Goal: Information Seeking & Learning: Learn about a topic

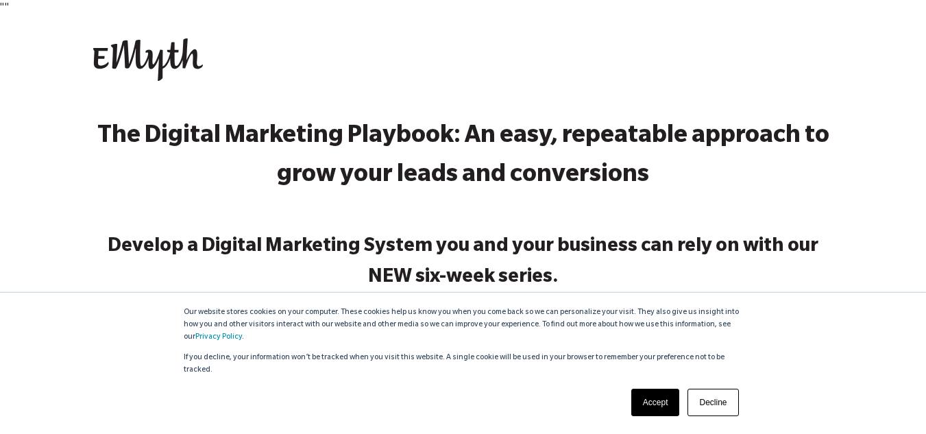
click at [641, 404] on link "Accept" at bounding box center [655, 401] width 49 height 27
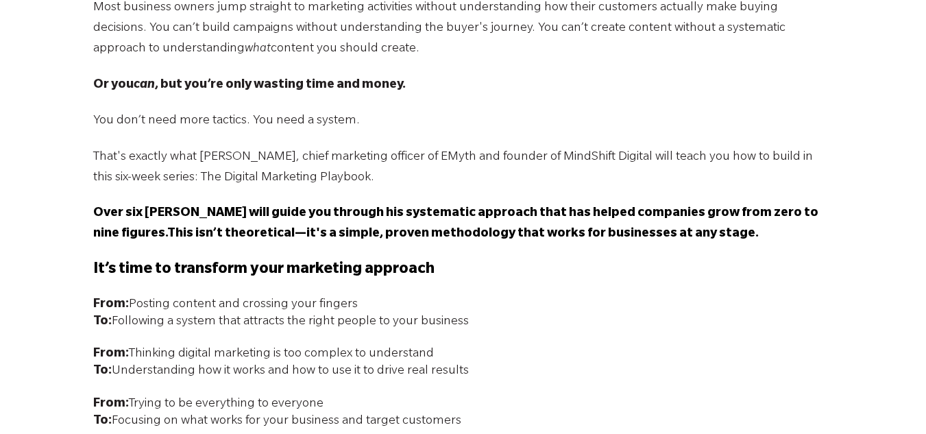
scroll to position [564, 0]
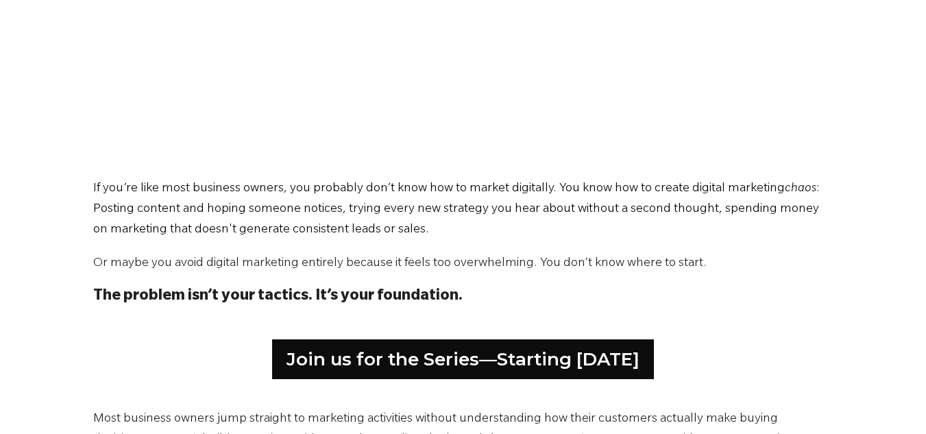
click at [504, 258] on span "Or maybe you avoid digital marketing entirely because it feels too overwhelming…" at bounding box center [399, 264] width 613 height 14
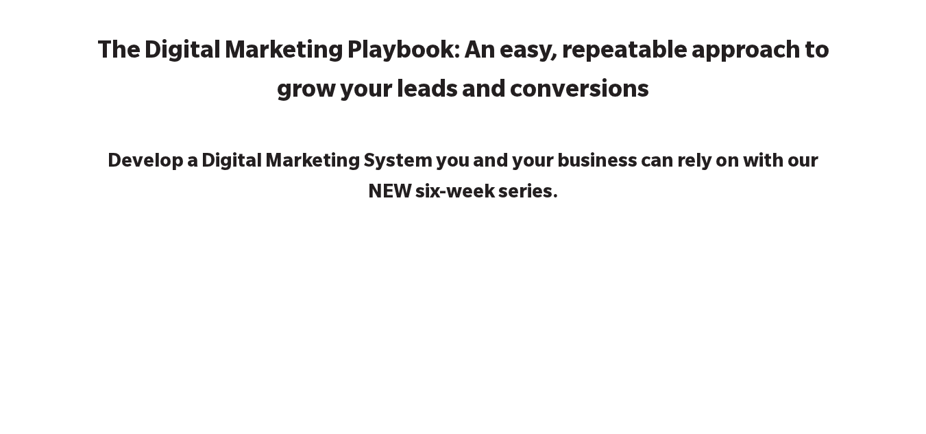
scroll to position [358, 0]
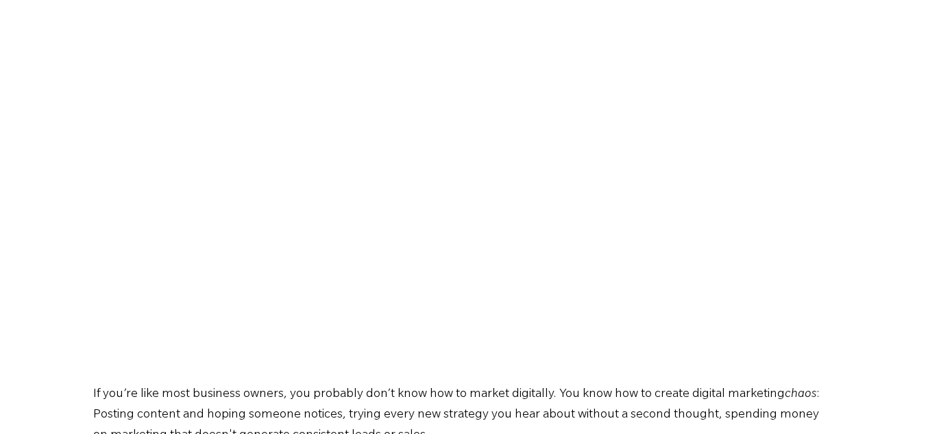
drag, startPoint x: 556, startPoint y: 393, endPoint x: 260, endPoint y: 366, distance: 297.2
click at [556, 393] on span "If you’re like most business owners, you probably don’t know how to market digi…" at bounding box center [438, 395] width 691 height 14
click at [615, 410] on span ": Posting content and hoping someone notices, trying every new strategy you hea…" at bounding box center [456, 415] width 726 height 55
click at [629, 397] on span "If you’re like most business owners, you probably don’t know how to market digi…" at bounding box center [438, 395] width 691 height 14
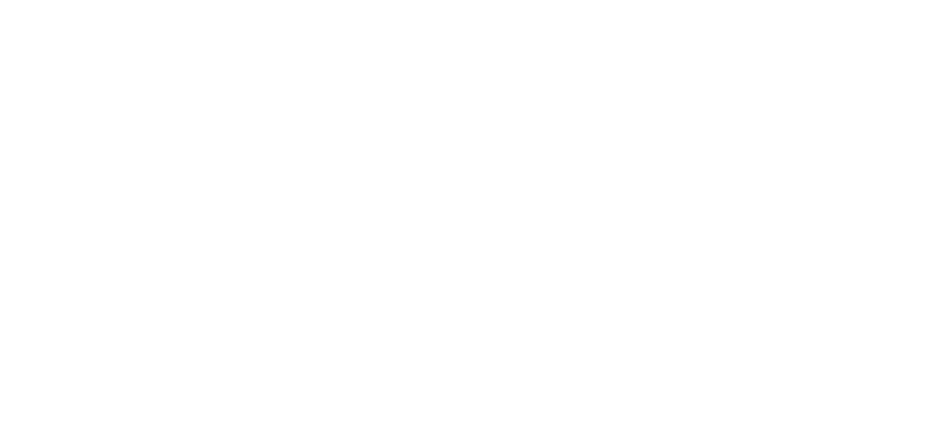
click at [859, 293] on div "The Digital Marketing Playbook: An easy, repeatable approach to grow your leads…" at bounding box center [463, 211] width 926 height 787
click at [857, 293] on div "The Digital Marketing Playbook: An easy, repeatable approach to grow your leads…" at bounding box center [463, 211] width 926 height 787
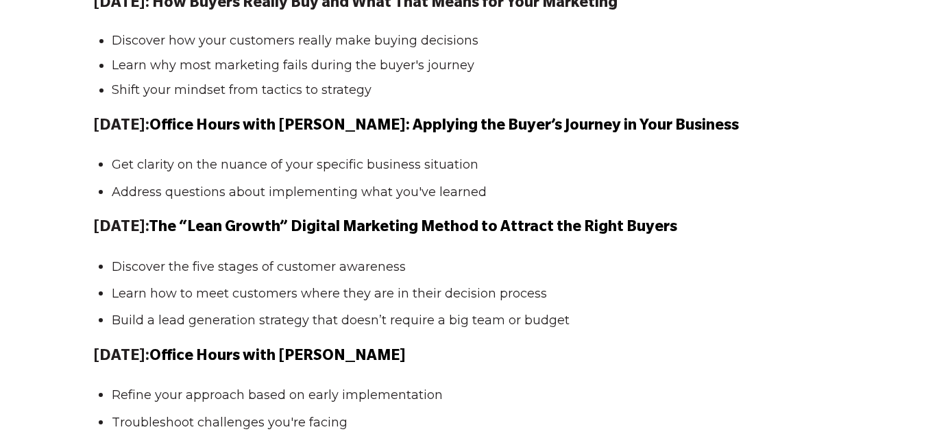
scroll to position [1523, 0]
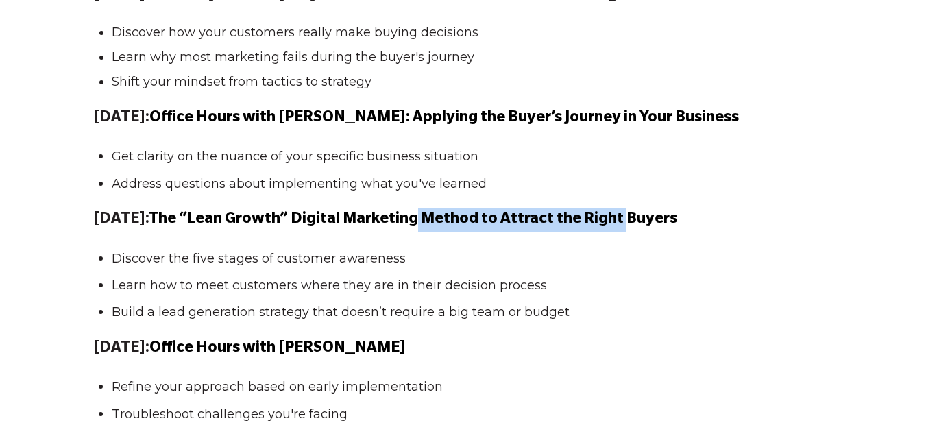
drag, startPoint x: 481, startPoint y: 220, endPoint x: 669, endPoint y: 221, distance: 187.7
click at [669, 221] on span "The “Lean Growth” Digital Marketing Method to Attract the Right Buyers" at bounding box center [413, 220] width 528 height 16
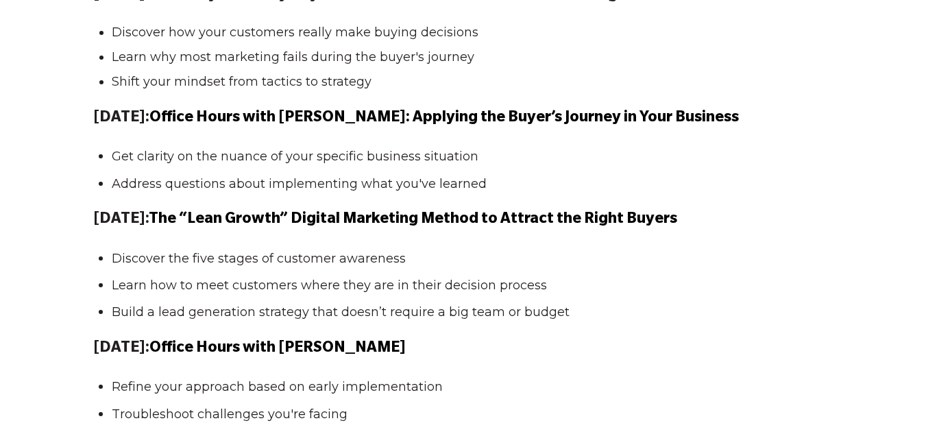
click at [438, 299] on ul "Discover the five stages of customer awareness Learn how to meet customers wher…" at bounding box center [463, 284] width 740 height 73
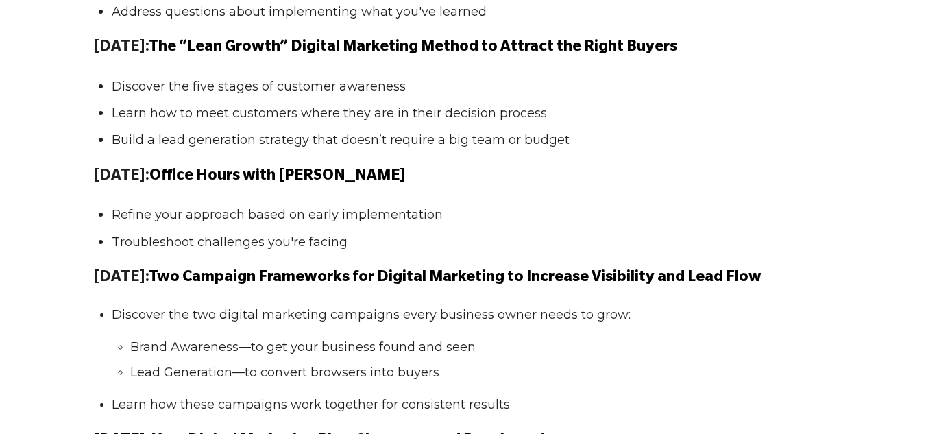
scroll to position [1728, 0]
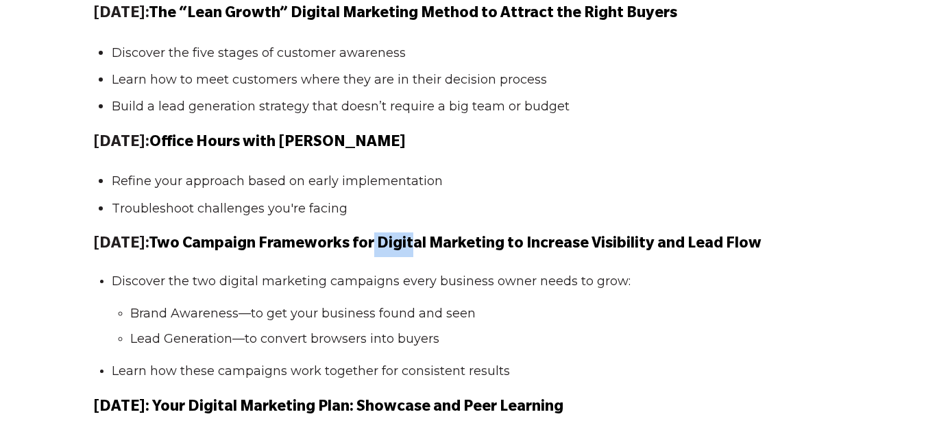
drag, startPoint x: 446, startPoint y: 244, endPoint x: 459, endPoint y: 245, distance: 13.1
click at [459, 245] on span "Most business owners jump straight to marketing activities without understandin…" at bounding box center [463, 36] width 740 height 1585
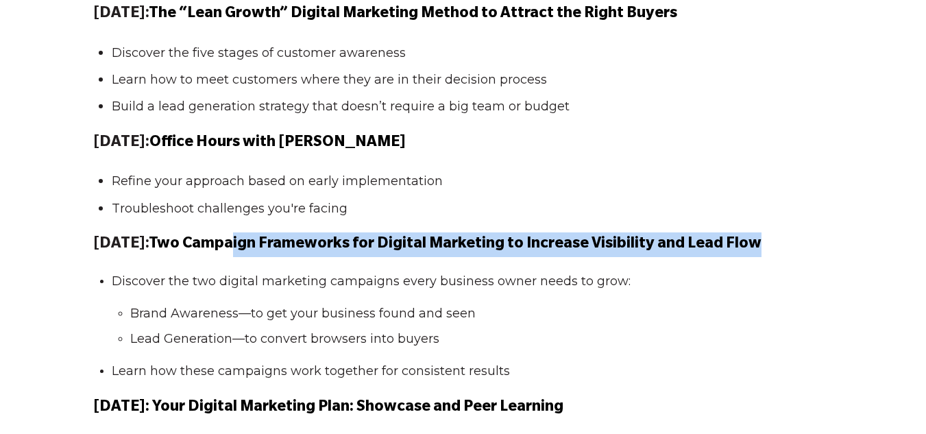
drag, startPoint x: 290, startPoint y: 240, endPoint x: 796, endPoint y: 249, distance: 505.7
click at [761, 249] on span "Two Campaign Frameworks for Digital Marketing to Increase Visibility and Lead F…" at bounding box center [455, 244] width 612 height 16
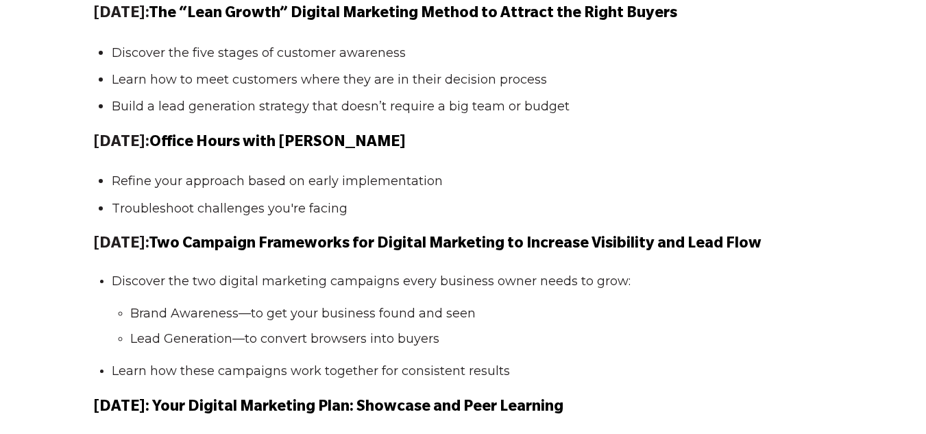
click at [469, 285] on span "Discover the two digital marketing campaigns every business owner needs to grow:" at bounding box center [371, 280] width 519 height 15
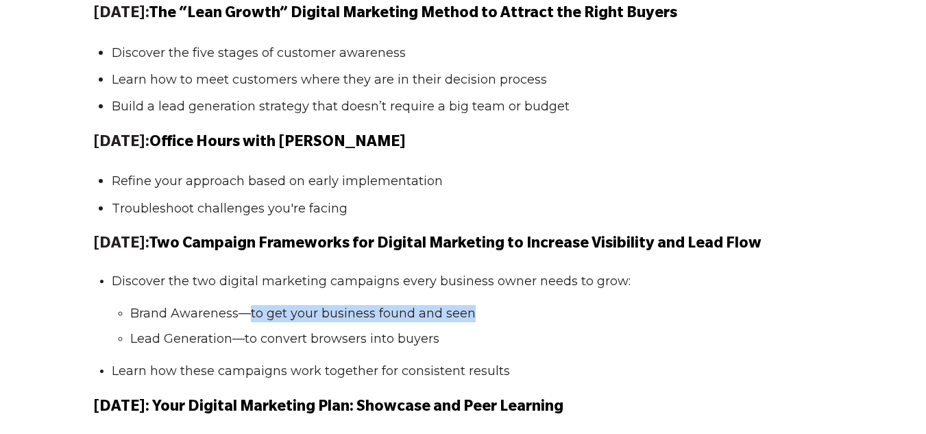
drag, startPoint x: 307, startPoint y: 312, endPoint x: 512, endPoint y: 318, distance: 204.9
click at [512, 318] on li "Brand Awareness—to get your business found and seen" at bounding box center [473, 313] width 687 height 17
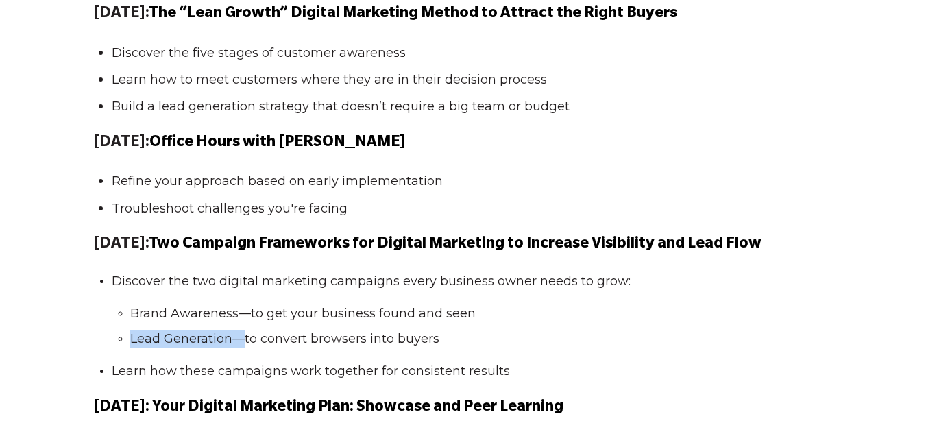
drag, startPoint x: 129, startPoint y: 340, endPoint x: 245, endPoint y: 338, distance: 116.5
click at [245, 338] on ul "Brand Awareness—to get your business found and seen Lead Generation—to convert …" at bounding box center [469, 326] width 714 height 42
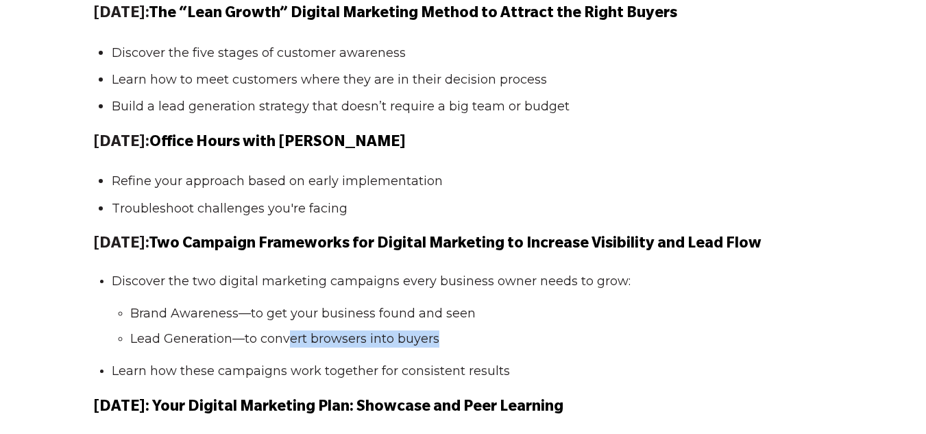
drag, startPoint x: 292, startPoint y: 338, endPoint x: 468, endPoint y: 337, distance: 176.1
click at [468, 337] on li "Lead Generation—to convert browsers into buyers" at bounding box center [473, 338] width 687 height 17
click at [341, 299] on li "Discover the two digital marketing campaigns every business owner needs to grow…" at bounding box center [469, 310] width 714 height 75
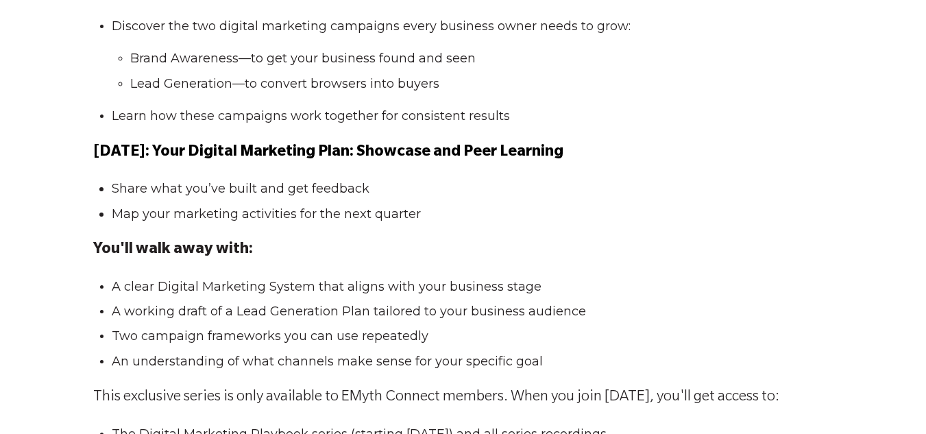
scroll to position [2002, 0]
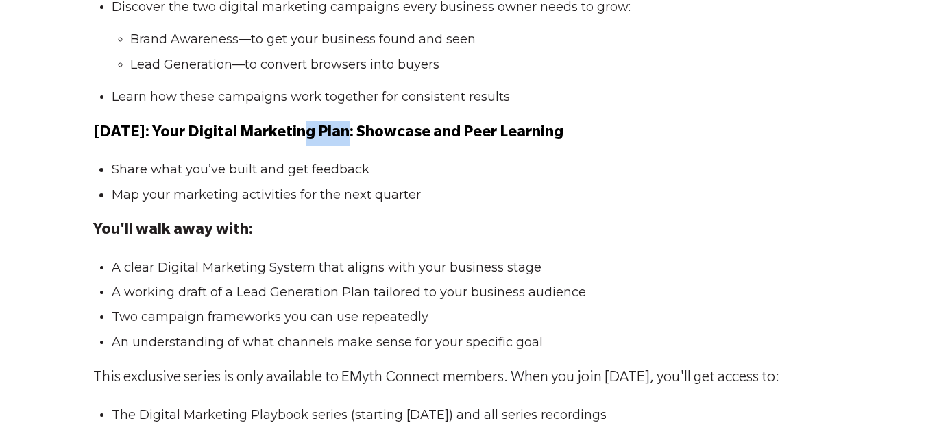
drag, startPoint x: 305, startPoint y: 138, endPoint x: 345, endPoint y: 138, distance: 40.4
click at [345, 138] on span "October 7: Your Digital Marketing Plan: Showcase and Peer Learning" at bounding box center [328, 133] width 470 height 16
drag, startPoint x: 404, startPoint y: 138, endPoint x: 504, endPoint y: 142, distance: 100.8
click at [504, 142] on p "October 7: Your Digital Marketing Plan: Showcase and Peer Learning" at bounding box center [463, 133] width 740 height 25
drag, startPoint x: 535, startPoint y: 136, endPoint x: 605, endPoint y: 136, distance: 69.9
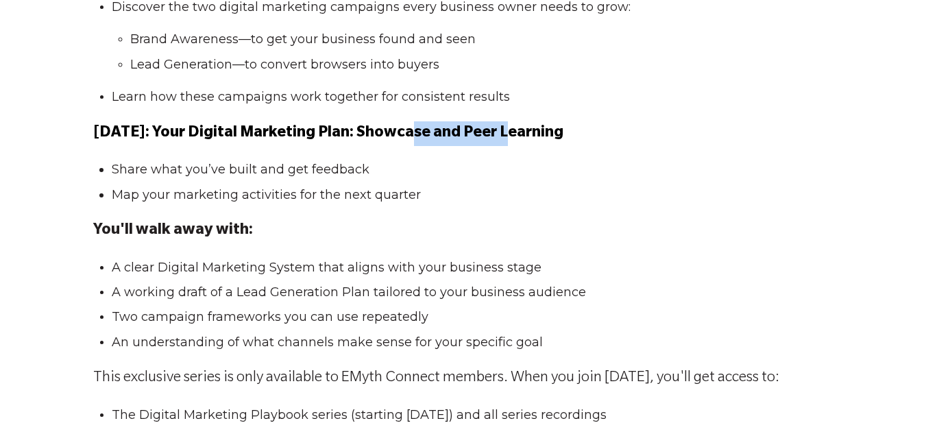
click at [605, 136] on p "October 7: Your Digital Marketing Plan: Showcase and Peer Learning" at bounding box center [463, 133] width 740 height 25
click at [484, 161] on li "Share what you’ve built and get feedback" at bounding box center [469, 169] width 714 height 17
drag, startPoint x: 373, startPoint y: 135, endPoint x: 591, endPoint y: 140, distance: 218.6
click at [591, 140] on p "October 7: Your Digital Marketing Plan: Showcase and Peer Learning" at bounding box center [463, 133] width 740 height 25
click at [433, 169] on li "Share what you’ve built and get feedback" at bounding box center [469, 169] width 714 height 17
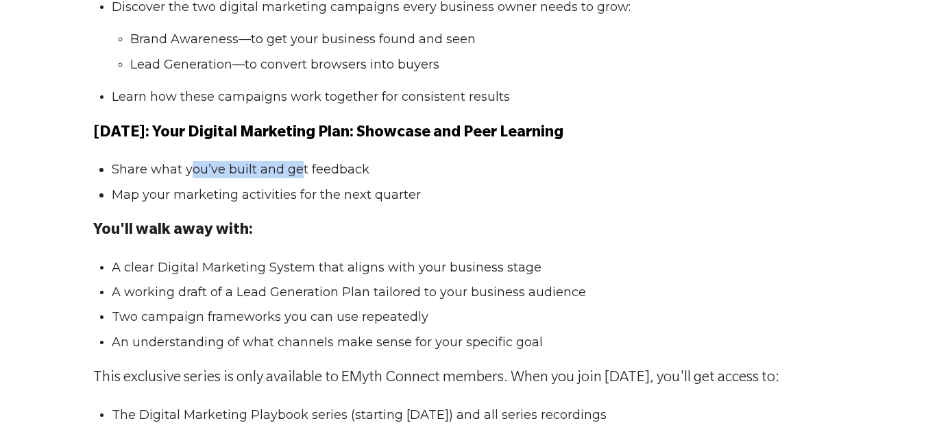
drag, startPoint x: 188, startPoint y: 168, endPoint x: 303, endPoint y: 171, distance: 114.4
click at [303, 171] on li "Share what you’ve built and get feedback" at bounding box center [469, 169] width 714 height 17
drag, startPoint x: 320, startPoint y: 173, endPoint x: 380, endPoint y: 173, distance: 59.6
click at [373, 173] on li "Share what you’ve built and get feedback" at bounding box center [469, 169] width 714 height 17
drag, startPoint x: 229, startPoint y: 202, endPoint x: 306, endPoint y: 196, distance: 77.0
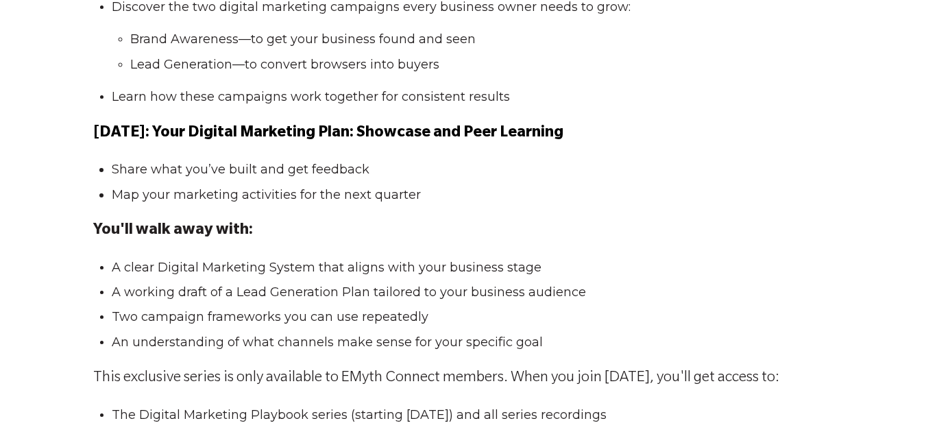
click at [275, 197] on li "Map your marketing activities for the next quarter" at bounding box center [469, 194] width 714 height 17
drag, startPoint x: 310, startPoint y: 196, endPoint x: 422, endPoint y: 196, distance: 111.7
click at [407, 196] on li "Map your marketing activities for the next quarter" at bounding box center [469, 194] width 714 height 17
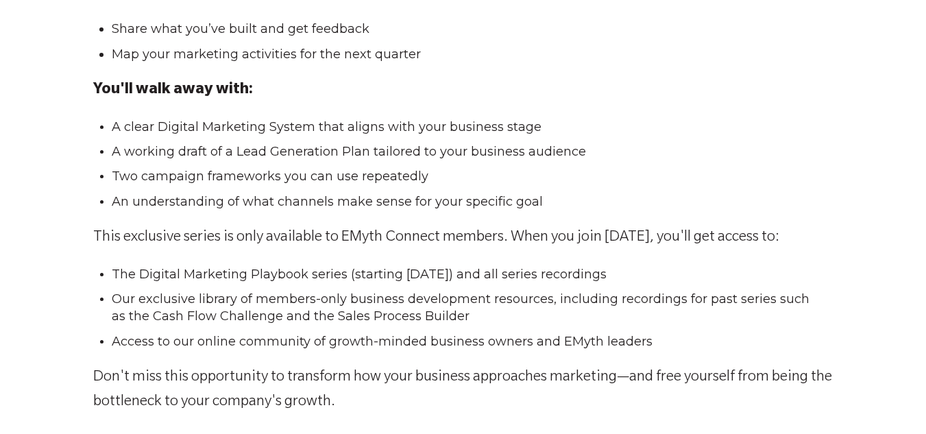
scroll to position [2139, 0]
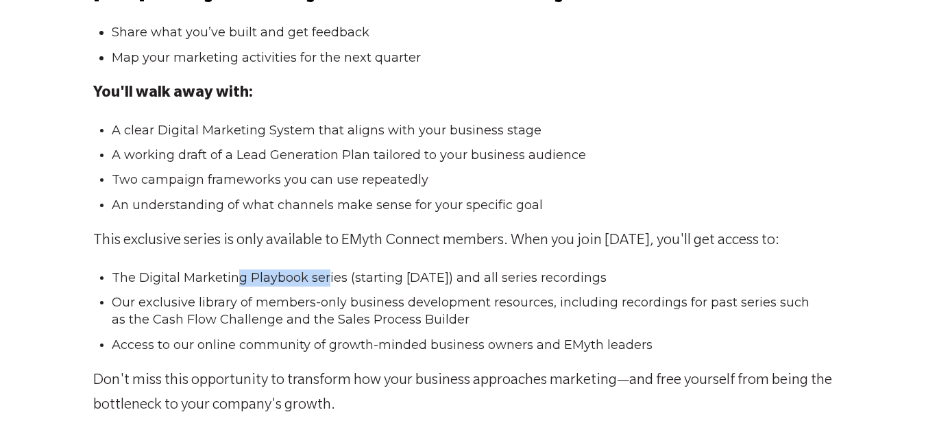
drag, startPoint x: 238, startPoint y: 277, endPoint x: 328, endPoint y: 285, distance: 90.1
click at [328, 285] on li "The Digital Marketing Playbook series (starting September 2) and all series rec…" at bounding box center [469, 277] width 714 height 17
drag, startPoint x: 382, startPoint y: 274, endPoint x: 487, endPoint y: 275, distance: 104.8
click at [487, 275] on span "The Digital Marketing Playbook series (starting September 2) and all series rec…" at bounding box center [359, 277] width 495 height 15
drag, startPoint x: 569, startPoint y: 276, endPoint x: 642, endPoint y: 276, distance: 73.3
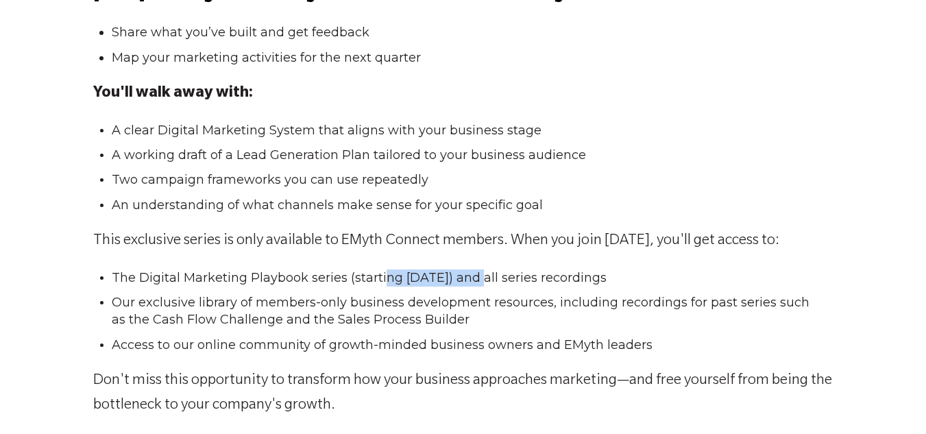
click at [642, 276] on li "The Digital Marketing Playbook series (starting September 2) and all series rec…" at bounding box center [469, 277] width 714 height 17
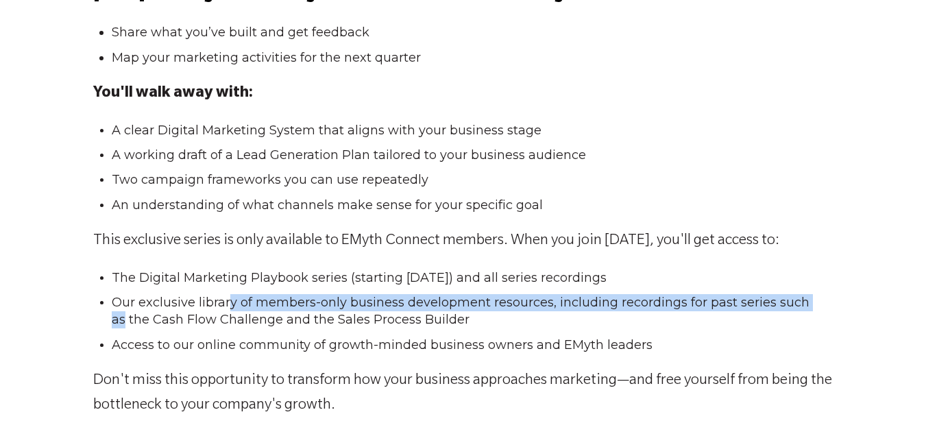
drag, startPoint x: 230, startPoint y: 300, endPoint x: 821, endPoint y: 300, distance: 591.2
click at [809, 300] on span "Our exclusive library of members-only business development resources, including…" at bounding box center [460, 311] width 697 height 32
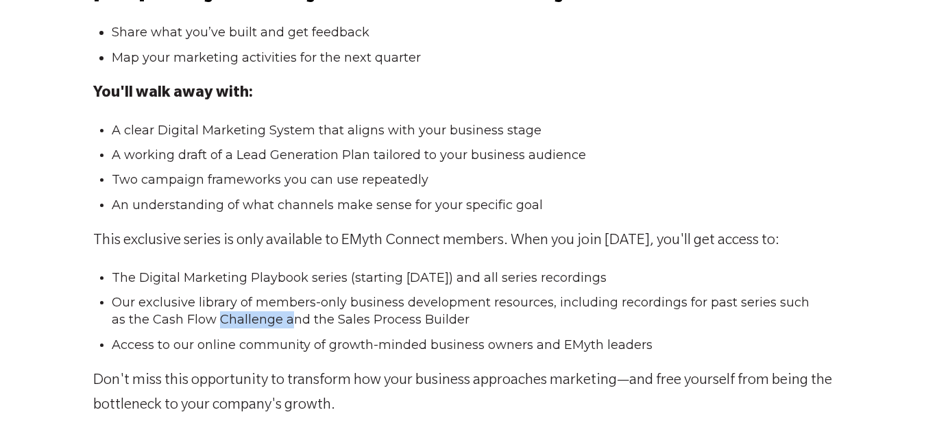
drag, startPoint x: 201, startPoint y: 316, endPoint x: 277, endPoint y: 327, distance: 76.2
click at [276, 326] on span "Our exclusive library of members-only business development resources, including…" at bounding box center [460, 311] width 697 height 32
drag, startPoint x: 332, startPoint y: 320, endPoint x: 425, endPoint y: 318, distance: 93.2
click at [425, 318] on span "Our exclusive library of members-only business development resources, including…" at bounding box center [460, 311] width 697 height 32
click at [253, 301] on span "Our exclusive library of members-only business development resources, including…" at bounding box center [460, 311] width 697 height 32
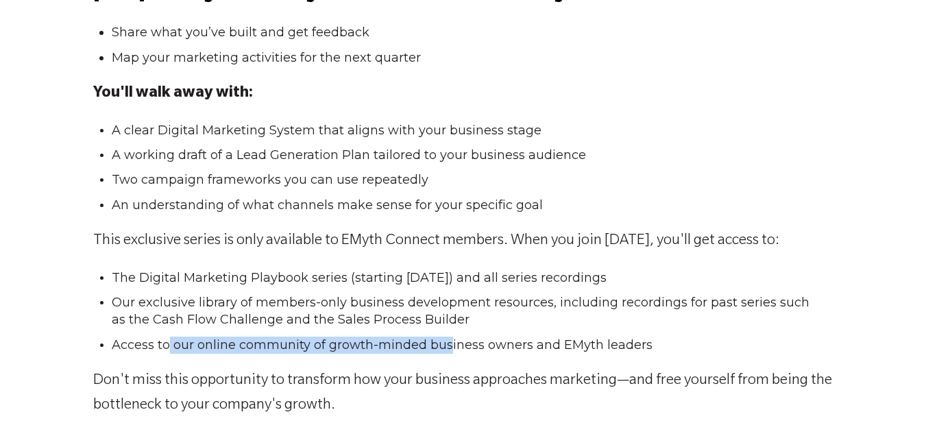
drag, startPoint x: 169, startPoint y: 348, endPoint x: 452, endPoint y: 353, distance: 283.0
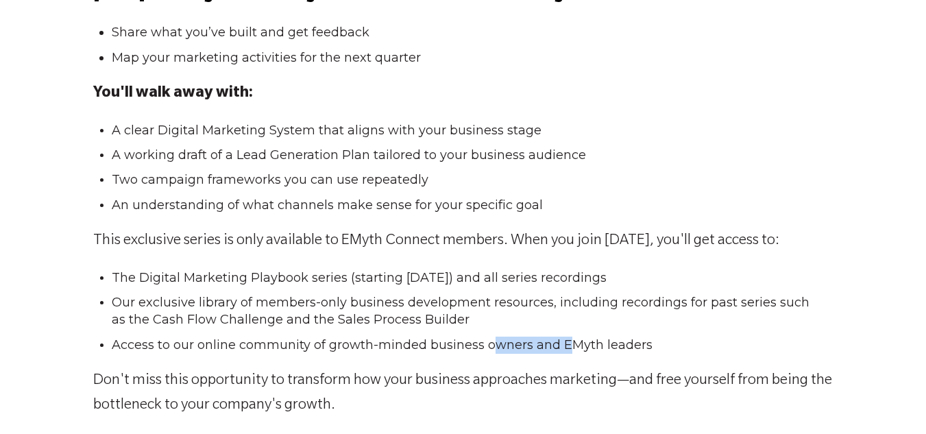
drag, startPoint x: 500, startPoint y: 349, endPoint x: 578, endPoint y: 347, distance: 77.4
click at [577, 347] on span "Access to our online community of growth-minded business owners and EMyth leade…" at bounding box center [382, 344] width 541 height 15
drag, startPoint x: 595, startPoint y: 345, endPoint x: 658, endPoint y: 337, distance: 64.2
click at [658, 337] on li "Access to our online community of growth-minded business owners and EMyth leade…" at bounding box center [469, 344] width 714 height 17
click at [324, 277] on span "The Digital Marketing Playbook series (starting September 2) and all series rec…" at bounding box center [359, 277] width 495 height 15
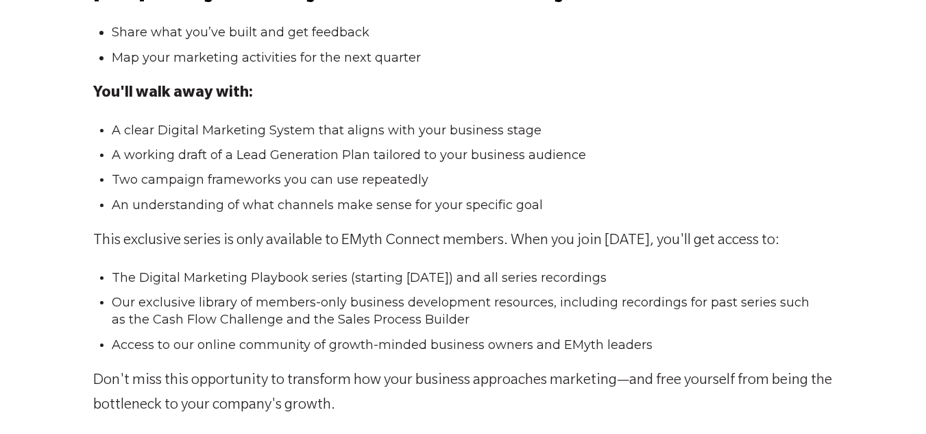
scroll to position [2345, 0]
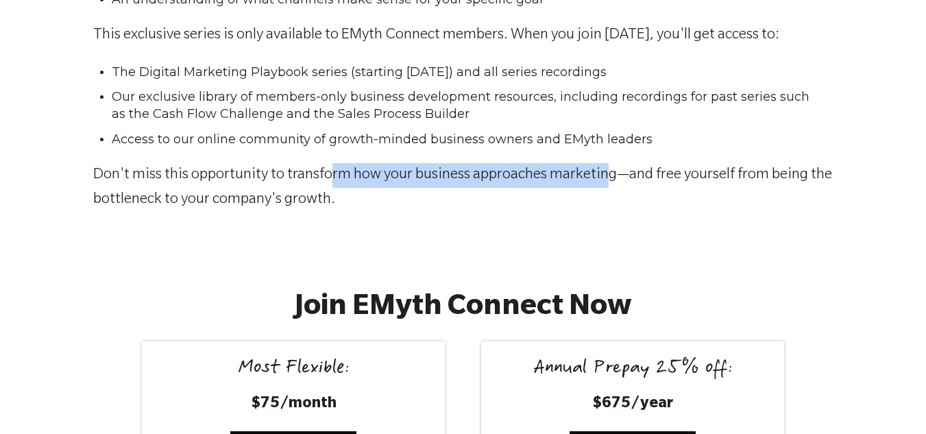
drag, startPoint x: 329, startPoint y: 175, endPoint x: 608, endPoint y: 182, distance: 278.9
click at [608, 182] on p "Don't miss this opportunity to transform how your business approaches marketing…" at bounding box center [463, 187] width 740 height 49
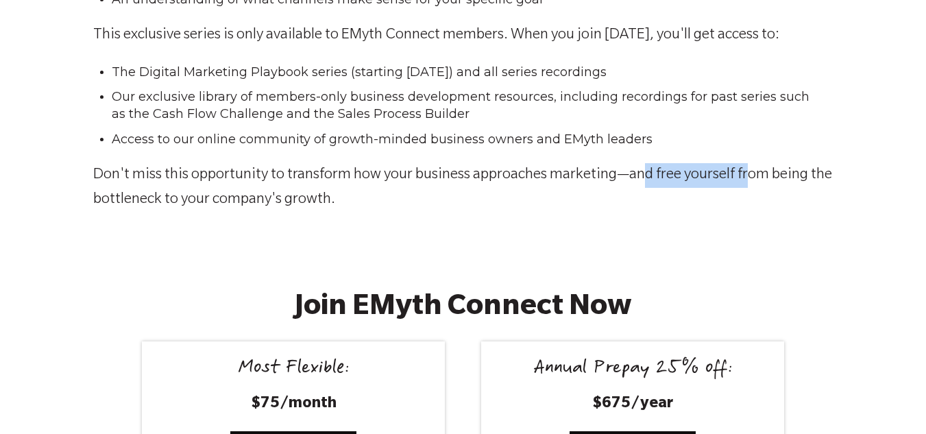
drag, startPoint x: 644, startPoint y: 179, endPoint x: 749, endPoint y: 182, distance: 105.5
click at [749, 182] on p "Don't miss this opportunity to transform how your business approaches marketing…" at bounding box center [463, 187] width 740 height 49
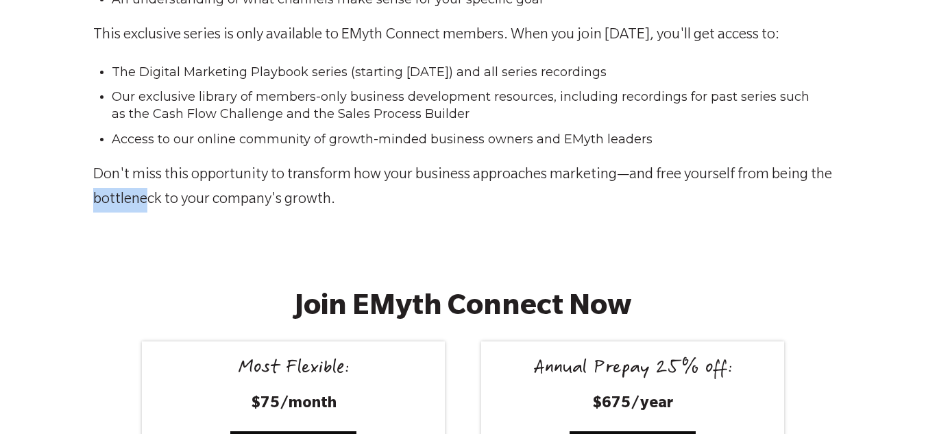
drag, startPoint x: 110, startPoint y: 206, endPoint x: 215, endPoint y: 221, distance: 105.8
drag, startPoint x: 299, startPoint y: 204, endPoint x: 370, endPoint y: 216, distance: 71.6
click at [161, 206] on p "Don't miss this opportunity to transform how your business approaches marketing…" at bounding box center [463, 187] width 740 height 49
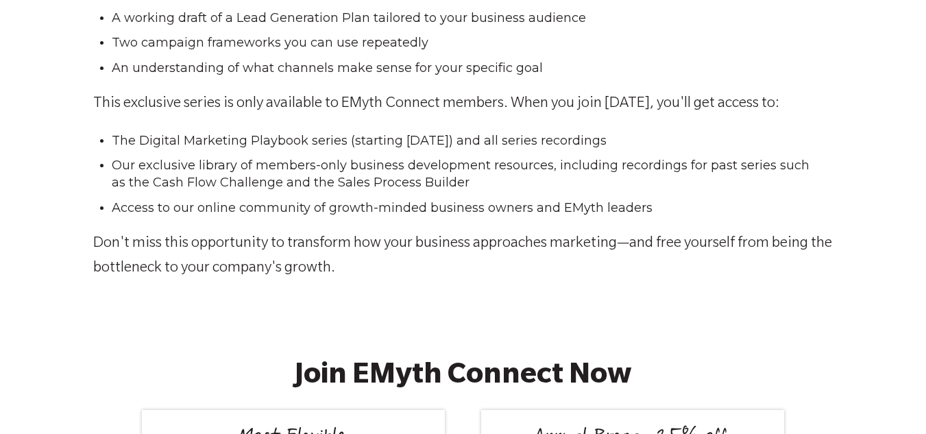
scroll to position [2619, 0]
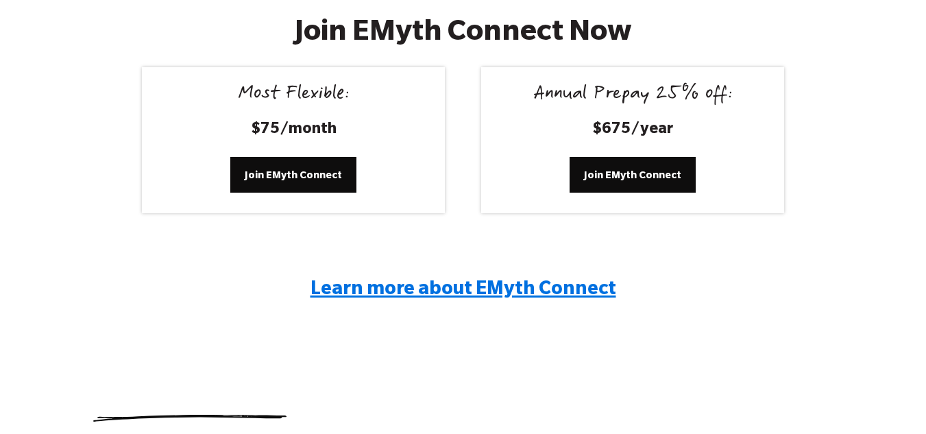
click at [169, 341] on div "Join EMyth Connect Now Most Flexible: $75/month Join EMyth Connect Annual Prepa…" at bounding box center [463, 172] width 926 height 403
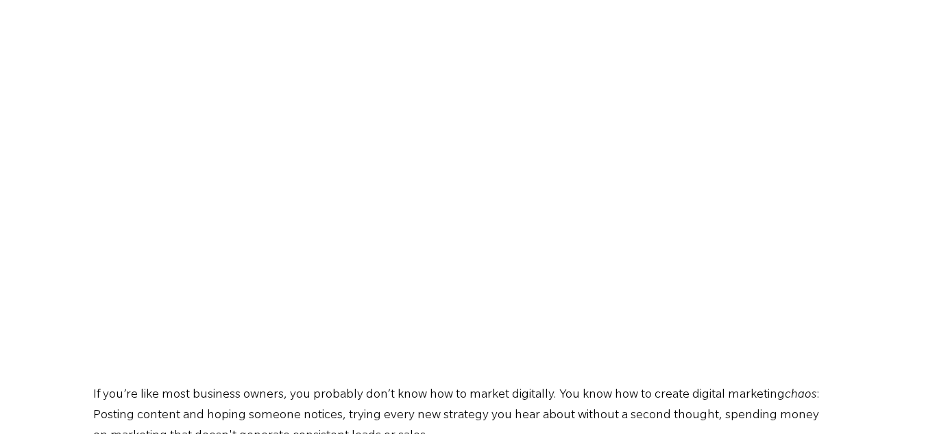
scroll to position [358, 0]
click at [42, 294] on div "The Digital Marketing Playbook: An easy, repeatable approach to grow your leads…" at bounding box center [463, 143] width 926 height 787
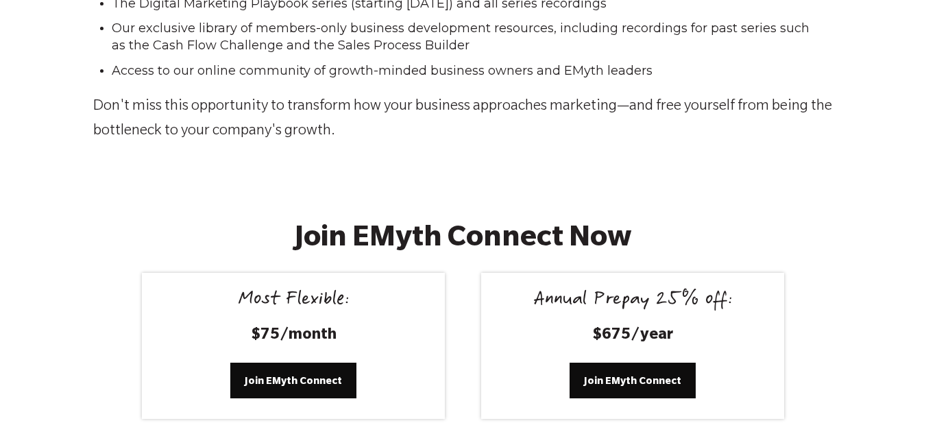
scroll to position [2619, 0]
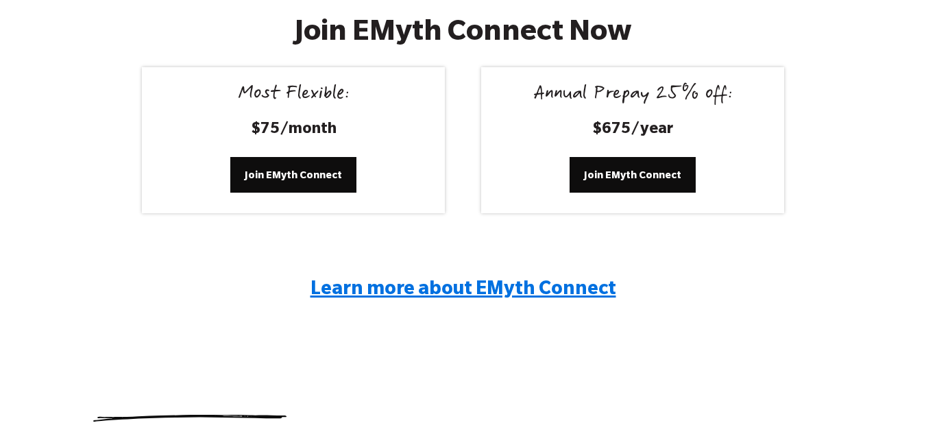
click at [360, 290] on span "Learn more about EMyth Connect" at bounding box center [463, 290] width 306 height 21
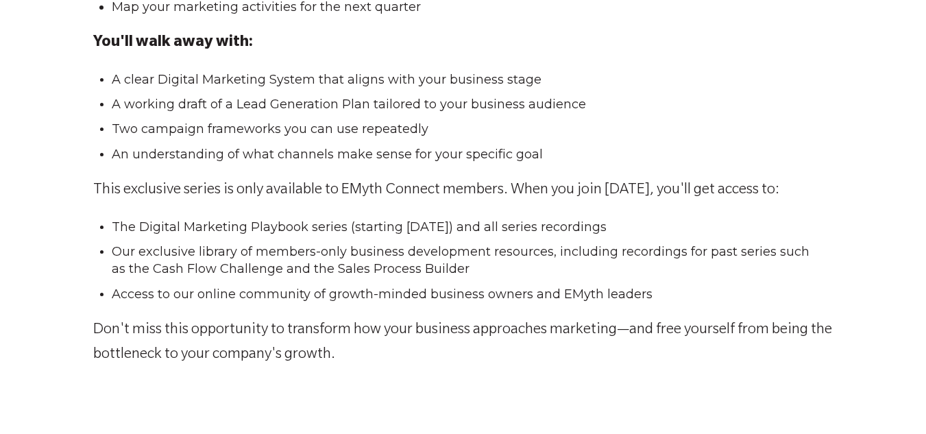
scroll to position [2208, 0]
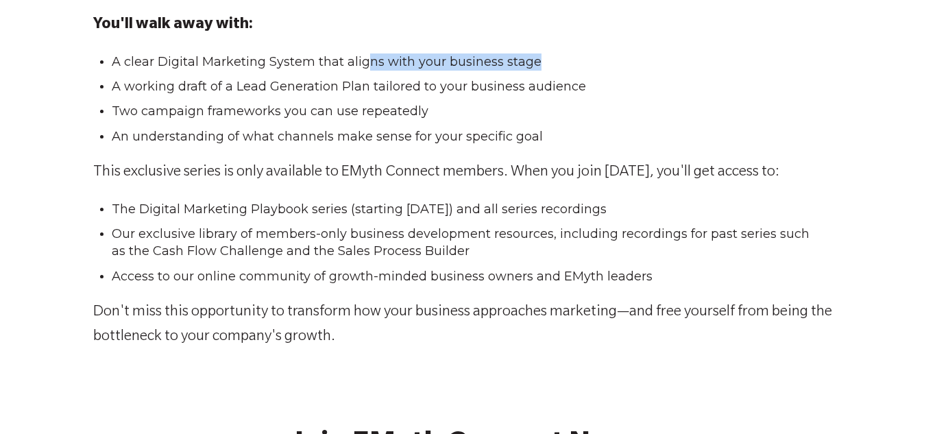
drag, startPoint x: 421, startPoint y: 62, endPoint x: 537, endPoint y: 62, distance: 116.5
click at [537, 62] on li "A clear Digital Marketing System that aligns with your business stage" at bounding box center [469, 61] width 714 height 17
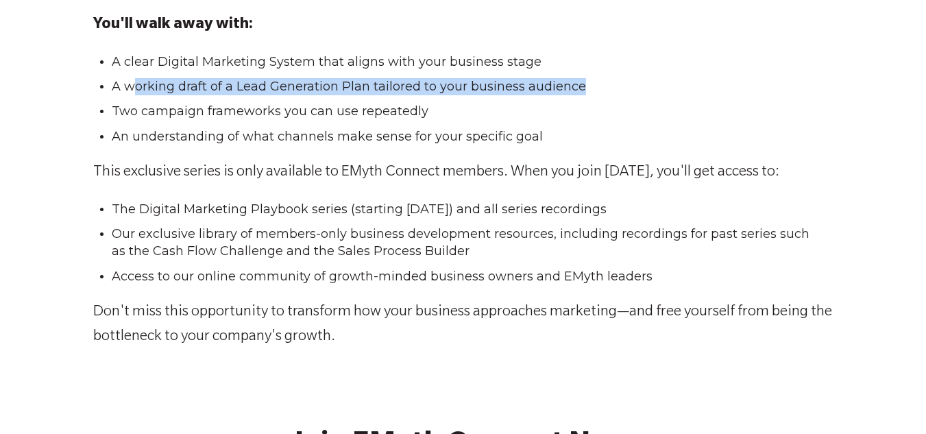
drag, startPoint x: 132, startPoint y: 89, endPoint x: 612, endPoint y: 82, distance: 481.0
click at [612, 82] on li "A working draft of a Lead Generation Plan tailored to your business audience" at bounding box center [469, 86] width 714 height 17
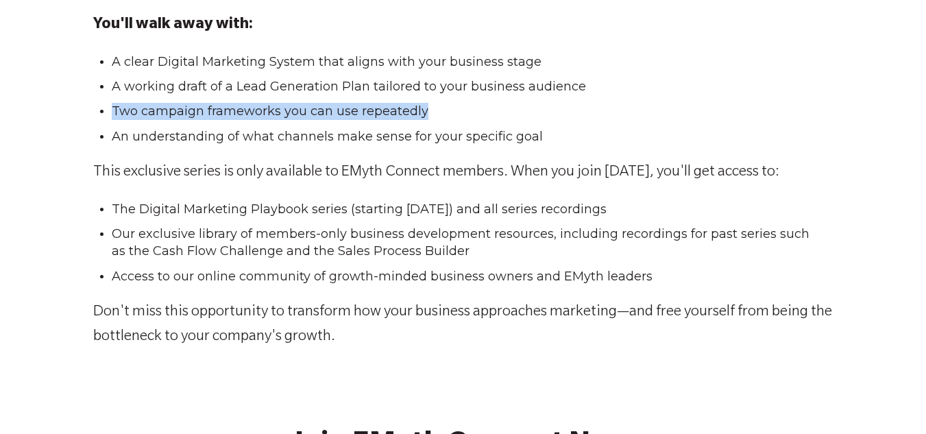
drag, startPoint x: 114, startPoint y: 108, endPoint x: 433, endPoint y: 108, distance: 319.2
click at [433, 108] on li "Two campaign frameworks you can use repeatedly" at bounding box center [469, 111] width 714 height 17
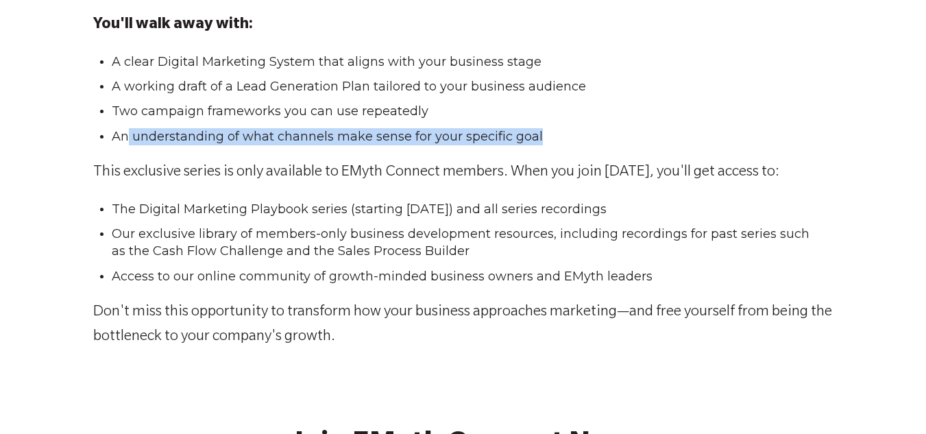
drag, startPoint x: 125, startPoint y: 140, endPoint x: 571, endPoint y: 140, distance: 446.0
click at [571, 140] on li "An understanding of what channels make sense for your specific goal" at bounding box center [469, 136] width 714 height 17
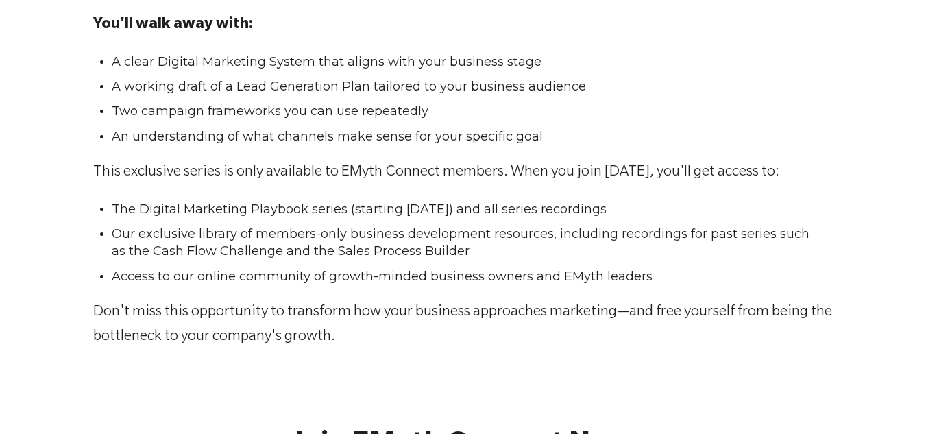
click at [342, 206] on span "The Digital Marketing Playbook series (starting September 2) and all series rec…" at bounding box center [359, 208] width 495 height 15
click at [318, 234] on span "Our exclusive library of members-only business development resources, including…" at bounding box center [460, 242] width 697 height 32
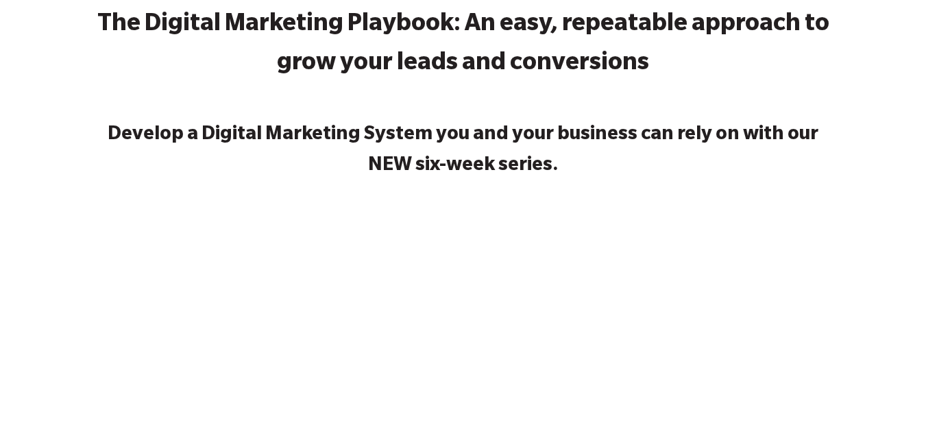
scroll to position [0, 0]
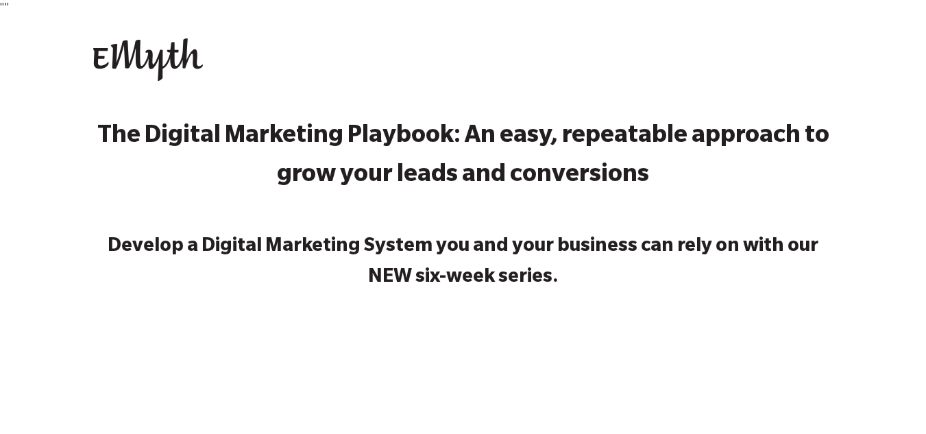
click at [625, 150] on strong "The Digital Marketing Playbook: An easy, repeatable approach to grow your leads…" at bounding box center [463, 157] width 732 height 65
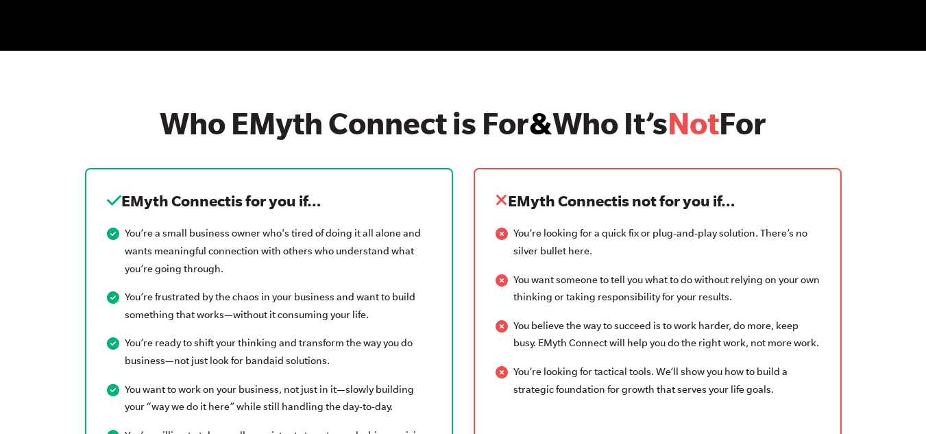
scroll to position [1713, 0]
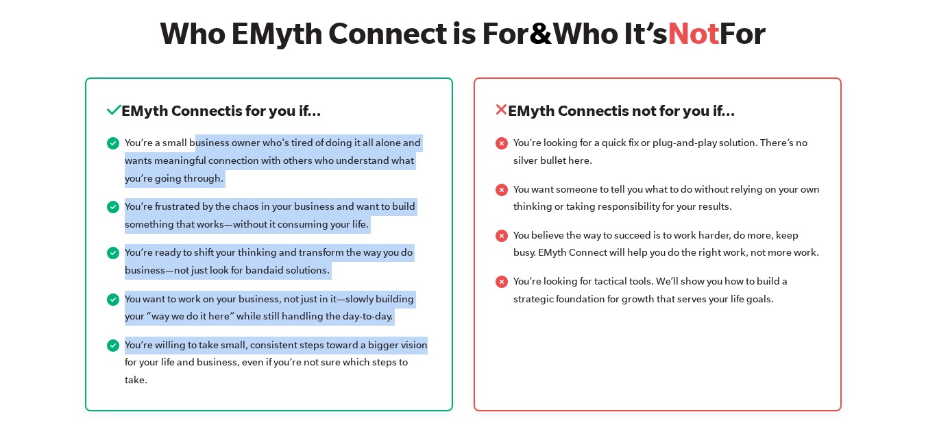
drag, startPoint x: 194, startPoint y: 140, endPoint x: 421, endPoint y: 284, distance: 269.1
click at [444, 333] on div "EMyth Connect is for you if… You’re a small business owner who's tired of doing…" at bounding box center [269, 243] width 368 height 333
click at [415, 254] on li "You’re ready to shift your thinking and transform the way you do business—not j…" at bounding box center [269, 261] width 324 height 35
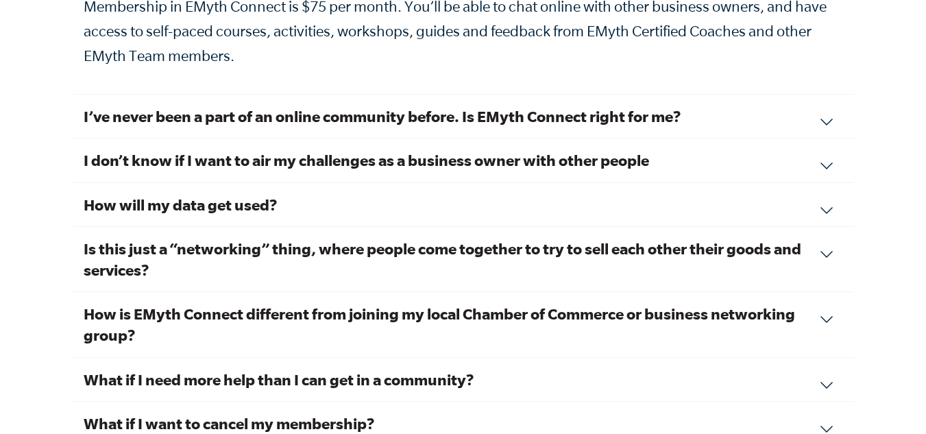
scroll to position [4796, 0]
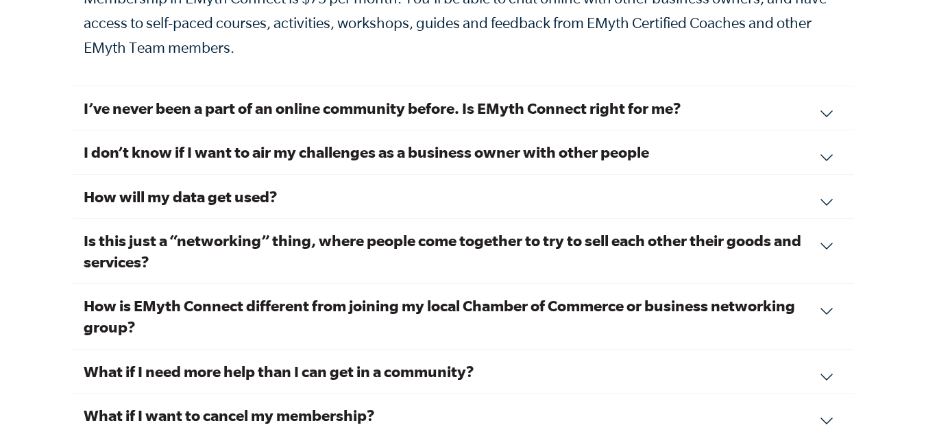
click at [282, 102] on div "I’ve never been a part of an online community before. Is EMyth Connect right fo…" at bounding box center [463, 108] width 781 height 44
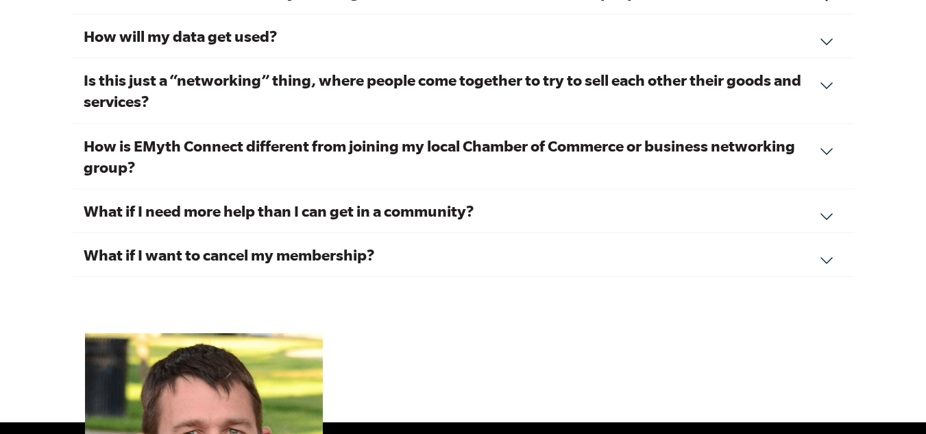
click at [349, 244] on h3 "What if I want to cancel my membership?" at bounding box center [463, 254] width 759 height 21
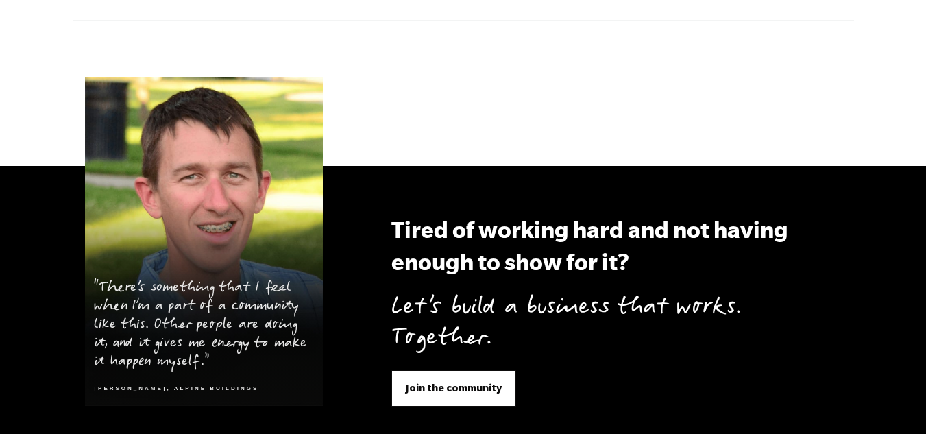
scroll to position [5256, 0]
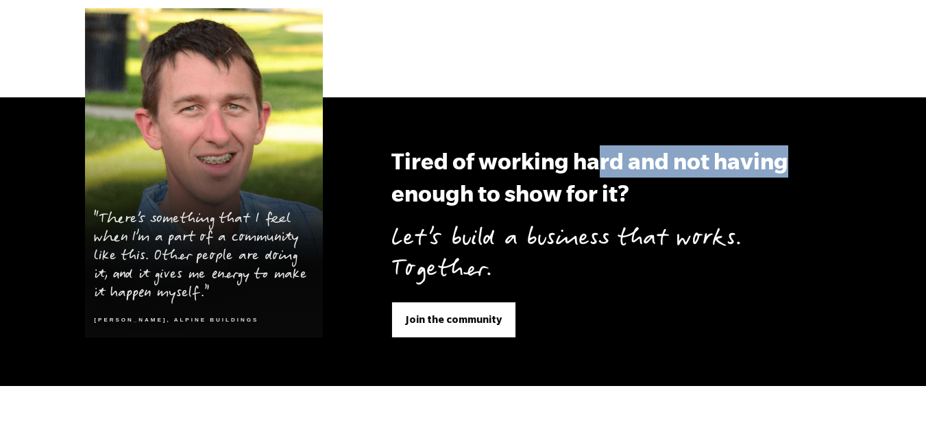
drag, startPoint x: 593, startPoint y: 145, endPoint x: 791, endPoint y: 149, distance: 198.0
click at [791, 149] on h3 "Tired of working hard and not having enough to show for it?" at bounding box center [615, 177] width 449 height 64
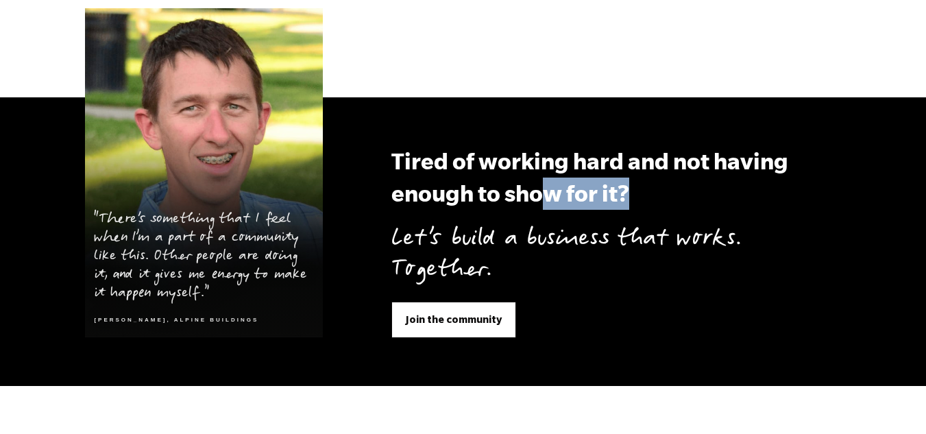
drag, startPoint x: 541, startPoint y: 186, endPoint x: 625, endPoint y: 182, distance: 84.4
click at [625, 182] on h3 "Tired of working hard and not having enough to show for it?" at bounding box center [615, 177] width 449 height 64
click at [457, 184] on h3 "Tired of working hard and not having enough to show for it?" at bounding box center [615, 177] width 449 height 64
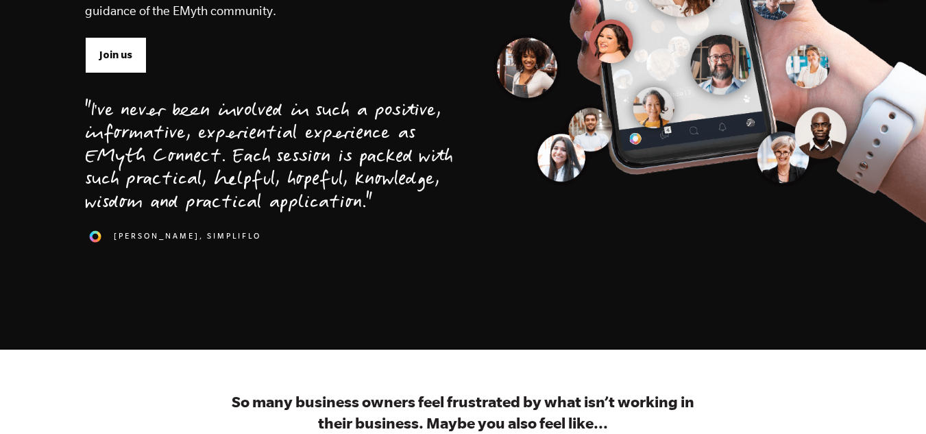
scroll to position [0, 0]
